Goal: Task Accomplishment & Management: Manage account settings

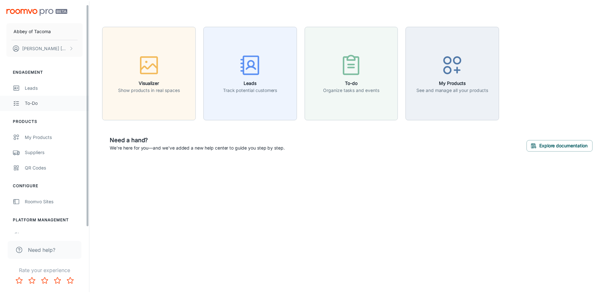
scroll to position [10, 0]
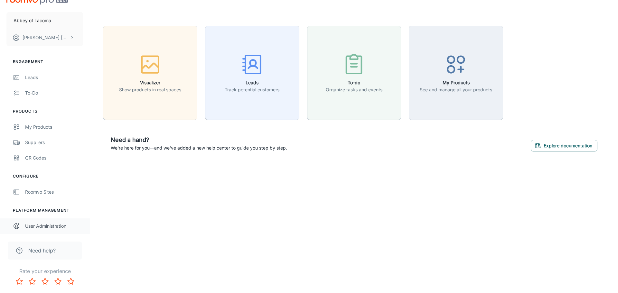
click at [49, 224] on div "User Administration" at bounding box center [54, 226] width 58 height 7
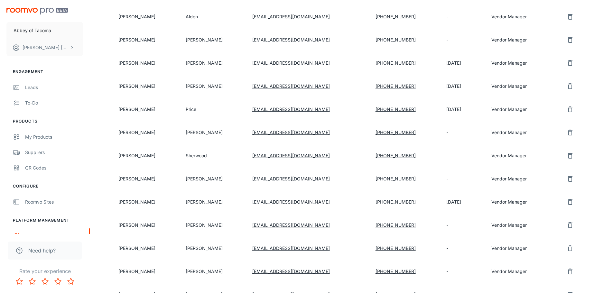
scroll to position [422, 0]
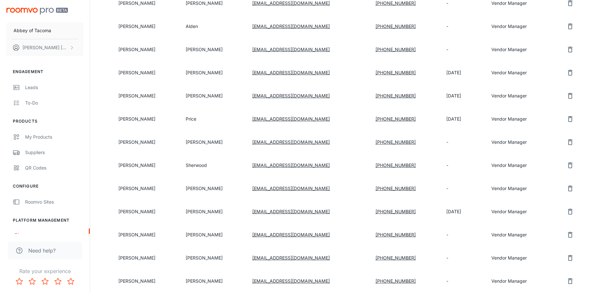
click at [567, 165] on icon "remove user" at bounding box center [570, 165] width 8 height 8
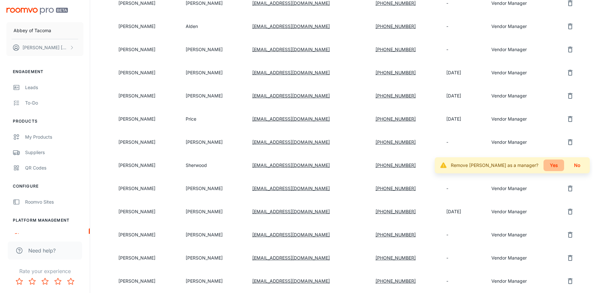
click at [552, 165] on button "Yes" at bounding box center [553, 166] width 21 height 12
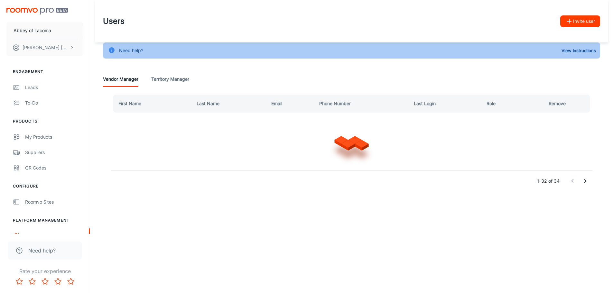
scroll to position [0, 0]
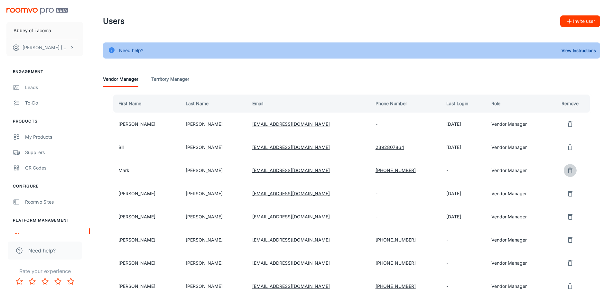
click at [568, 169] on icon "remove user" at bounding box center [570, 171] width 5 height 6
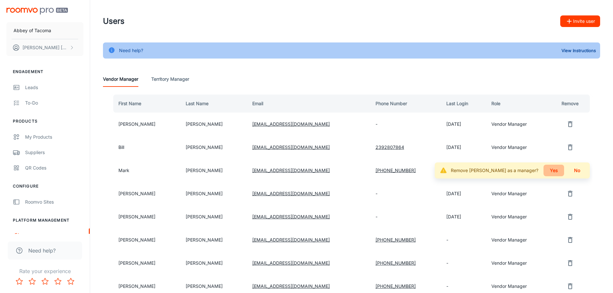
click at [556, 171] on button "Yes" at bounding box center [553, 171] width 21 height 12
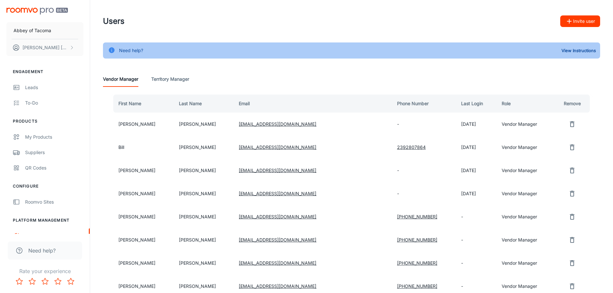
click at [583, 22] on button "Invite user" at bounding box center [580, 21] width 40 height 12
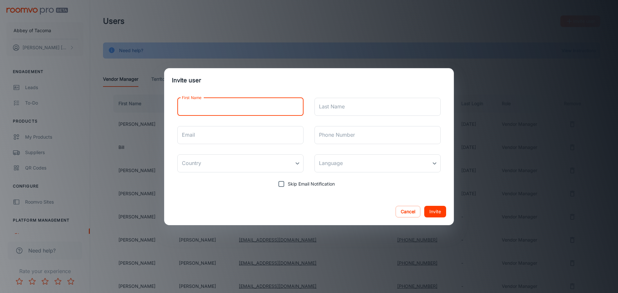
click at [213, 108] on input "First Name" at bounding box center [240, 107] width 126 height 18
type input "[PERSON_NAME]"
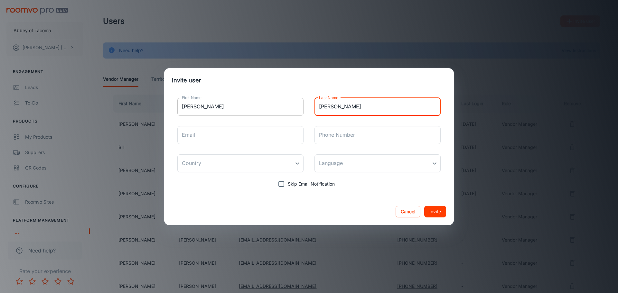
type input "[PERSON_NAME]"
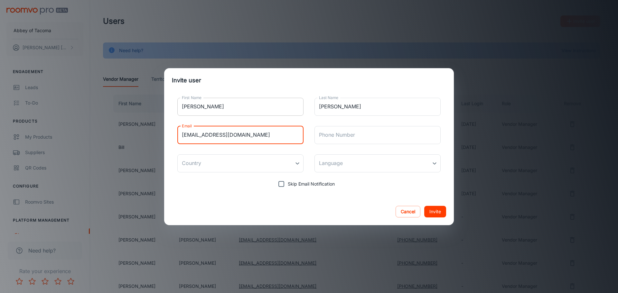
type input "[EMAIL_ADDRESS][DOMAIN_NAME]"
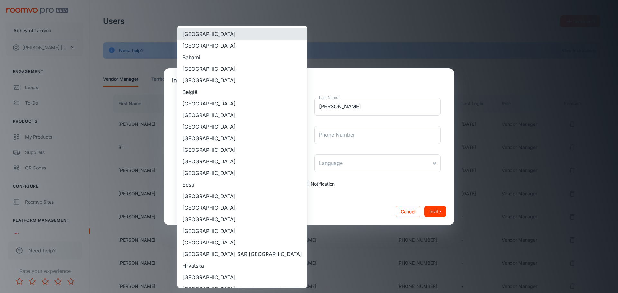
click at [237, 165] on body "Abbey of Tacoma [PERSON_NAME] Engagement Leads To-do Products My Products Suppl…" at bounding box center [309, 146] width 618 height 293
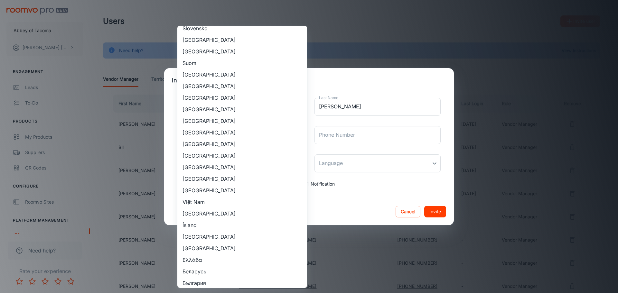
scroll to position [534, 0]
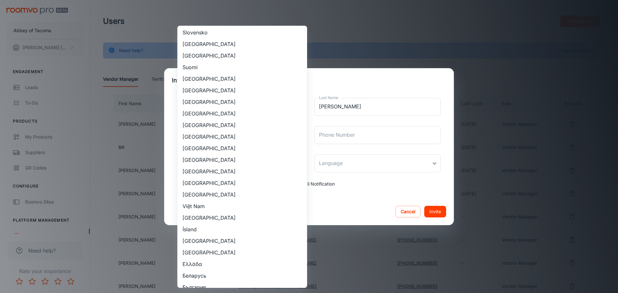
click at [208, 186] on li "[GEOGRAPHIC_DATA]" at bounding box center [242, 183] width 130 height 12
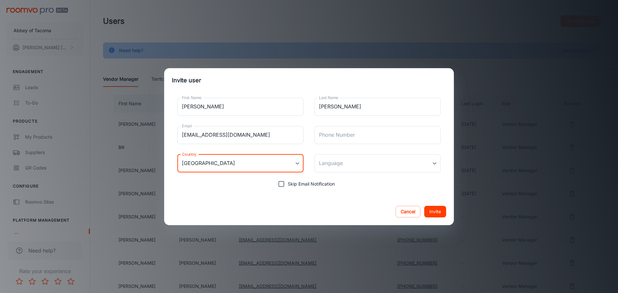
type input "[GEOGRAPHIC_DATA]"
click at [360, 162] on body "Abbey of Tacoma [PERSON_NAME] Engagement Leads To-do Products My Products Suppl…" at bounding box center [309, 146] width 618 height 293
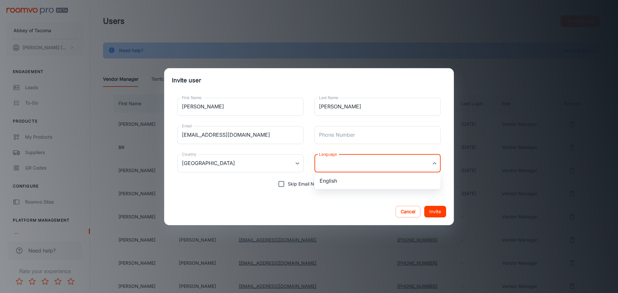
click at [343, 179] on li "English" at bounding box center [377, 181] width 126 height 12
type input "en-us"
click at [345, 140] on input "Phone Number" at bounding box center [377, 135] width 126 height 18
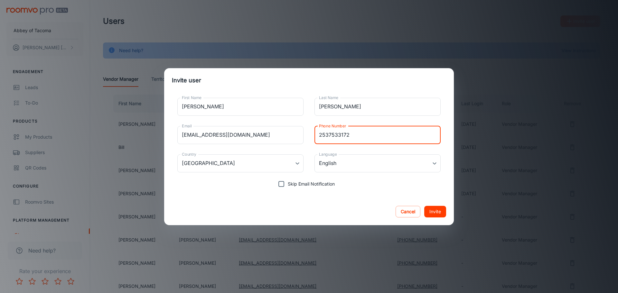
type input "2537533172"
click at [437, 213] on button "Invite" at bounding box center [435, 212] width 22 height 12
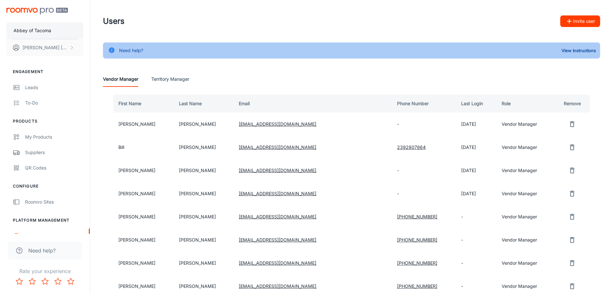
click at [23, 29] on p "Abbey of Tacoma" at bounding box center [33, 30] width 38 height 7
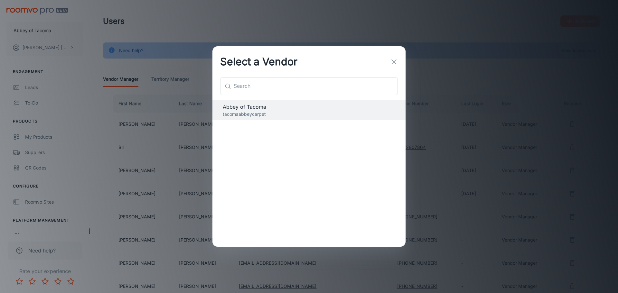
click at [395, 63] on line "button" at bounding box center [394, 62] width 5 height 5
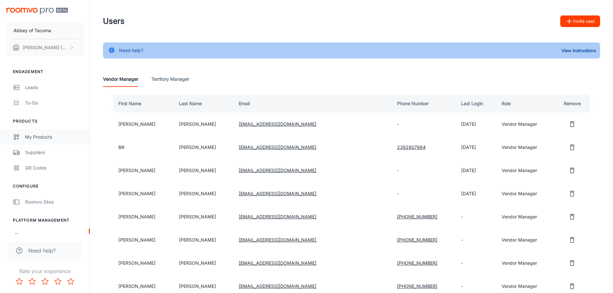
click at [37, 136] on div "My Products" at bounding box center [54, 137] width 58 height 7
